Goal: Find specific page/section: Find specific page/section

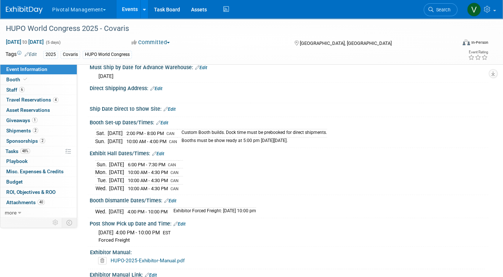
click at [131, 6] on link "Events" at bounding box center [130, 9] width 27 height 18
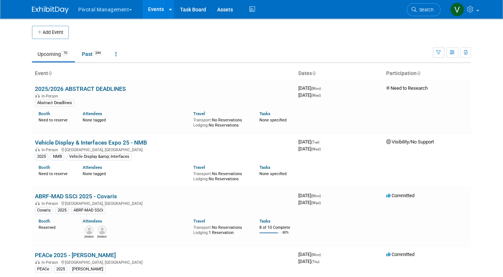
scroll to position [1680, 0]
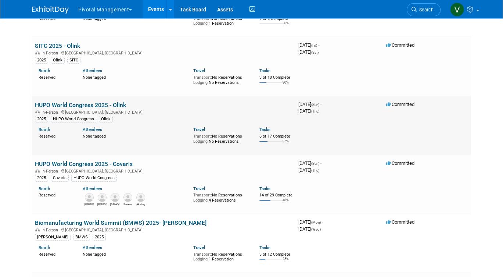
click at [52, 108] on link "HUPO World Congress 2025 - Olink" at bounding box center [80, 104] width 91 height 7
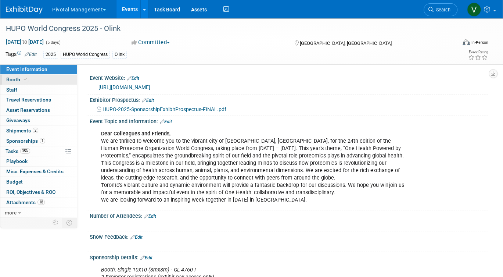
click at [21, 77] on span "Booth" at bounding box center [17, 79] width 22 height 6
select select "Yes"
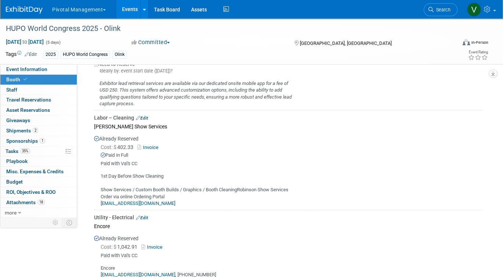
scroll to position [630, 0]
click at [154, 145] on link "Invoice" at bounding box center [150, 148] width 24 height 6
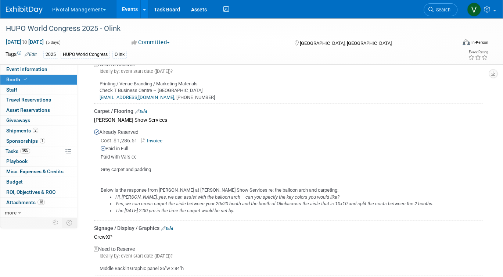
scroll to position [986, 0]
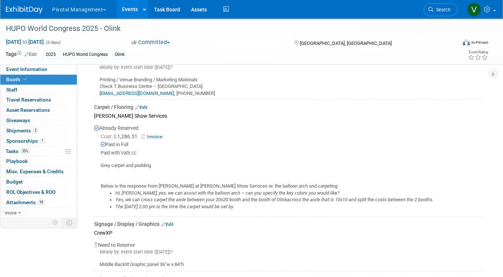
click at [156, 134] on link "Invoice" at bounding box center [154, 137] width 24 height 6
